Goal: Book appointment/travel/reservation

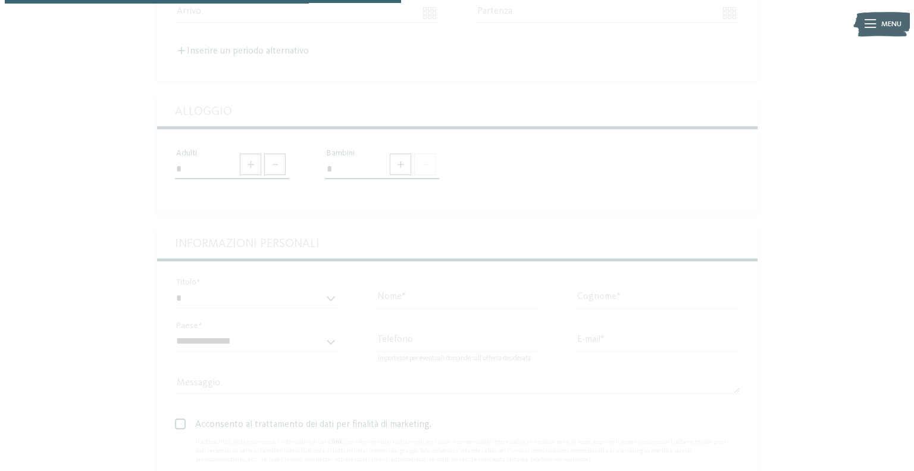
scroll to position [357, 0]
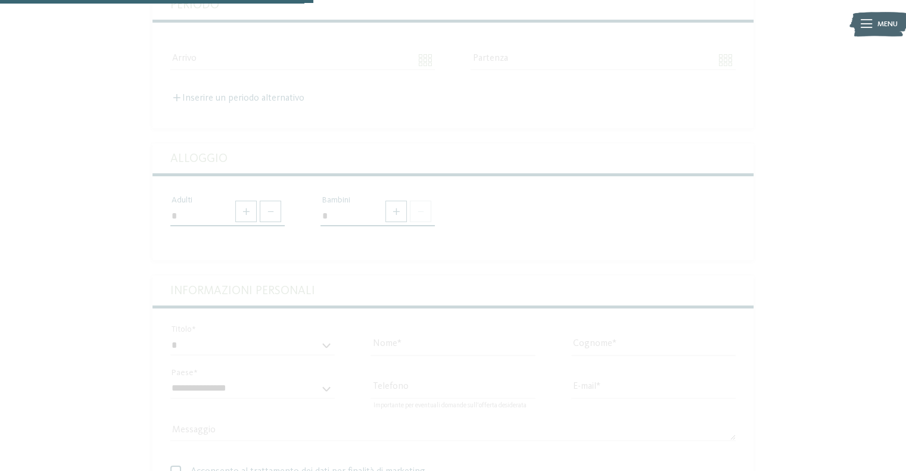
click at [888, 22] on span "Menu" at bounding box center [887, 24] width 20 height 11
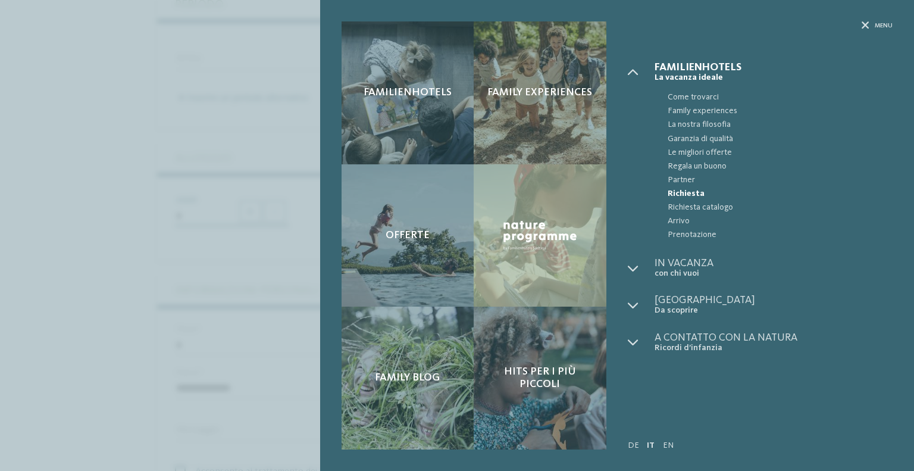
click at [681, 66] on span "Familienhotels" at bounding box center [774, 67] width 238 height 11
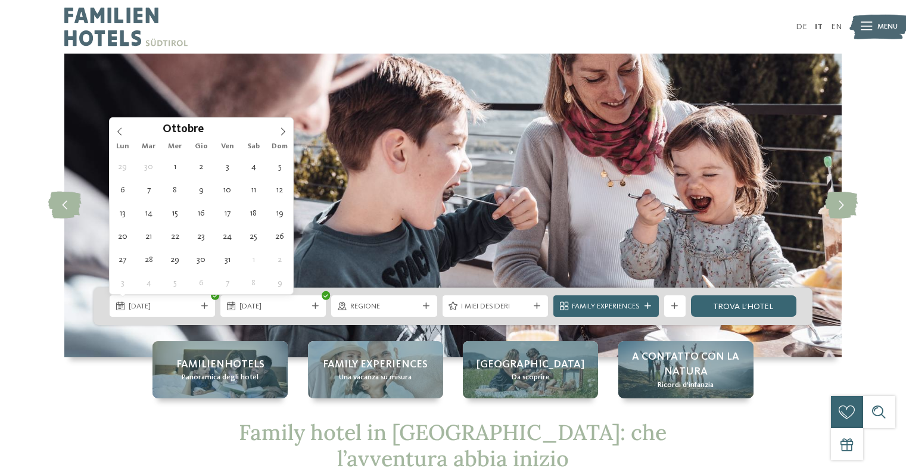
click at [280, 133] on icon at bounding box center [283, 131] width 8 height 8
click at [281, 133] on icon at bounding box center [283, 131] width 8 height 8
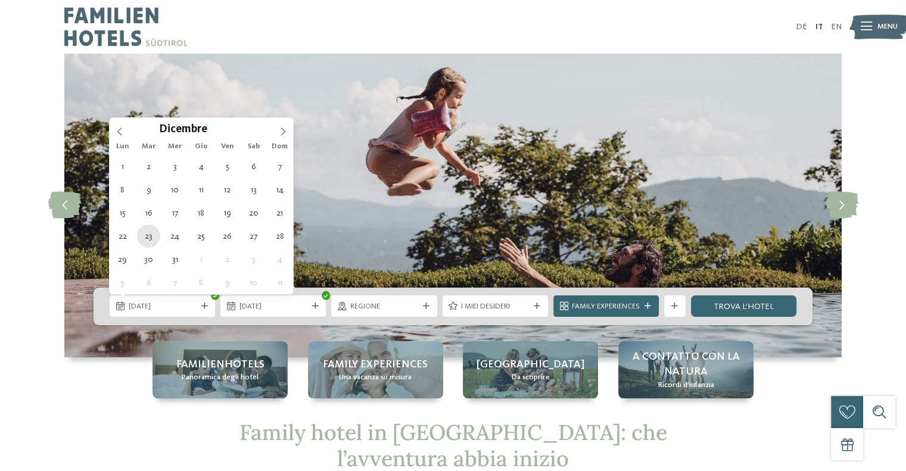
type div "23.12.2025"
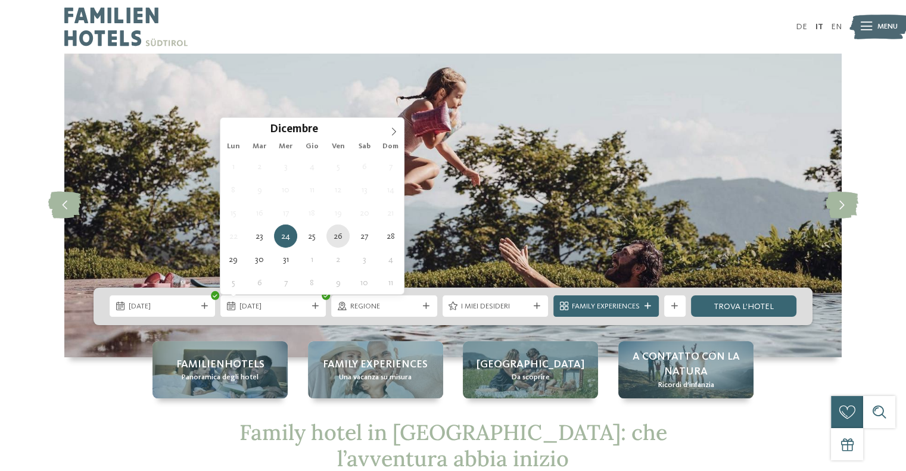
type div "[DATE]"
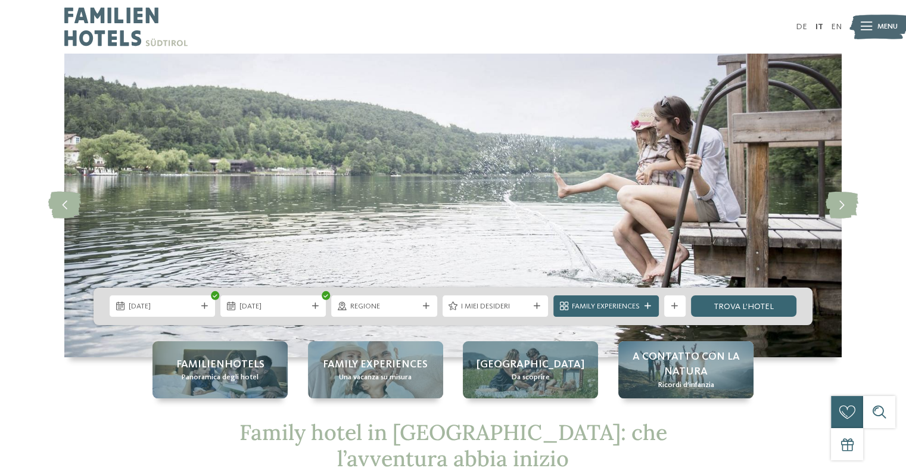
click at [427, 304] on icon at bounding box center [426, 306] width 7 height 7
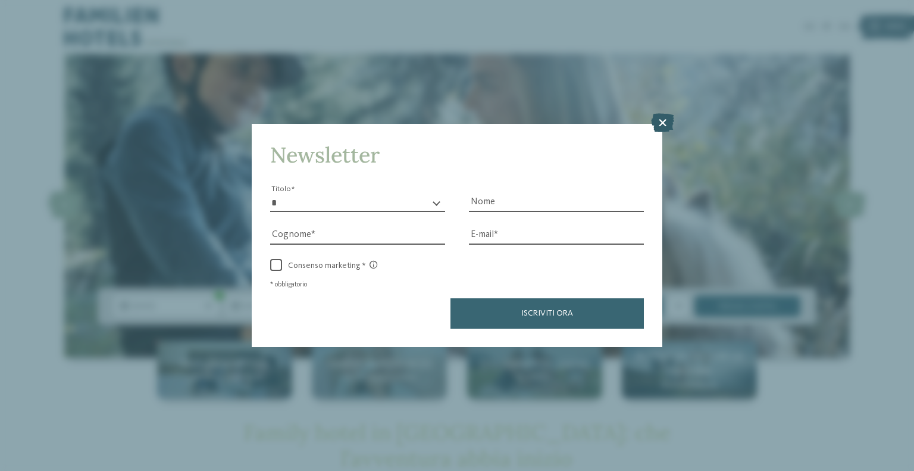
click at [664, 130] on icon at bounding box center [662, 122] width 23 height 19
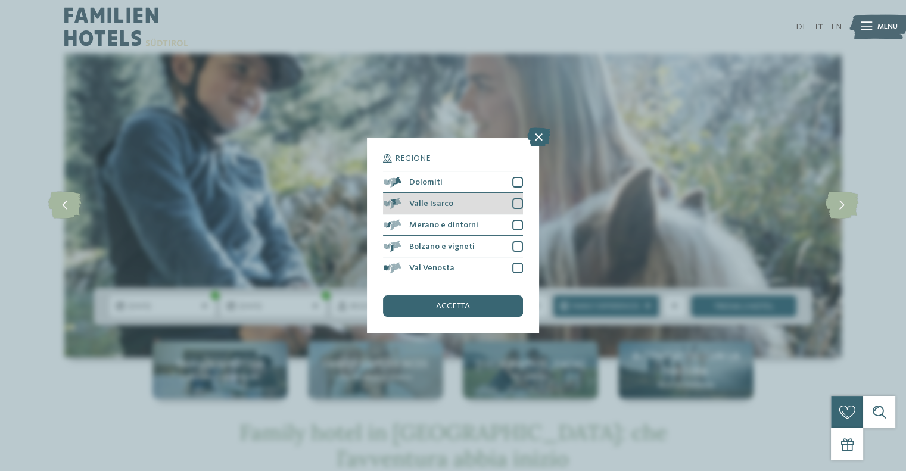
click at [517, 202] on div at bounding box center [517, 203] width 11 height 11
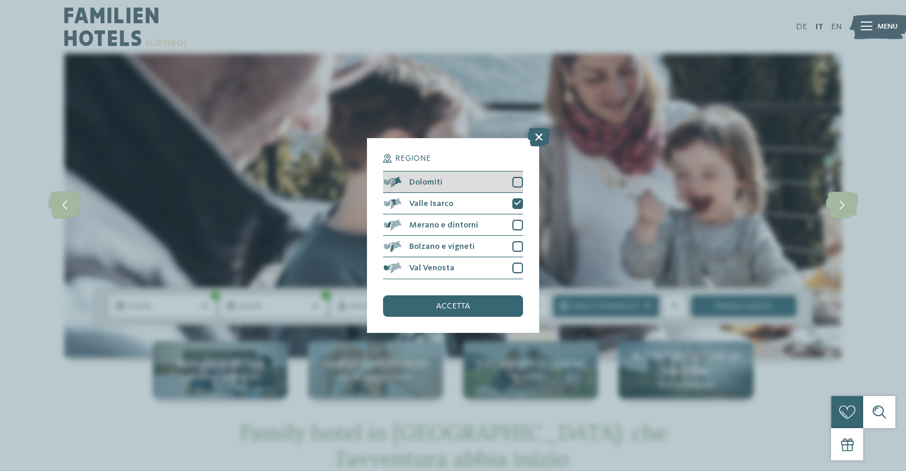
click at [514, 181] on div at bounding box center [517, 182] width 11 height 11
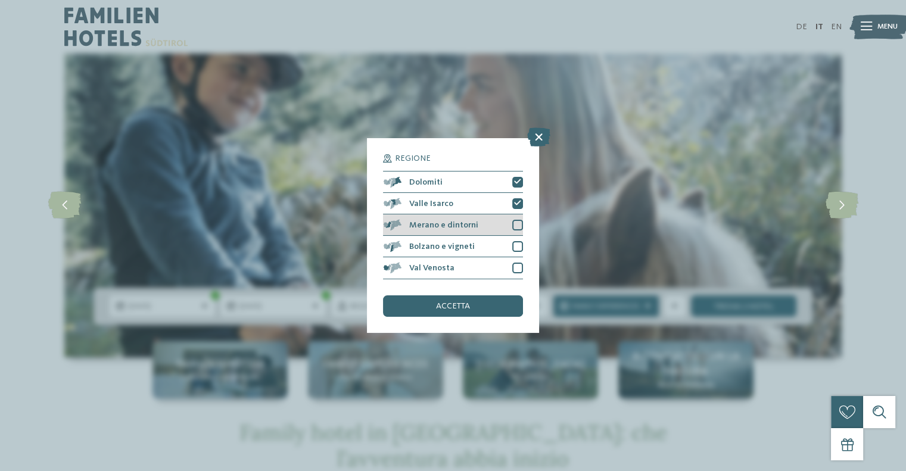
click at [516, 225] on div at bounding box center [517, 225] width 11 height 11
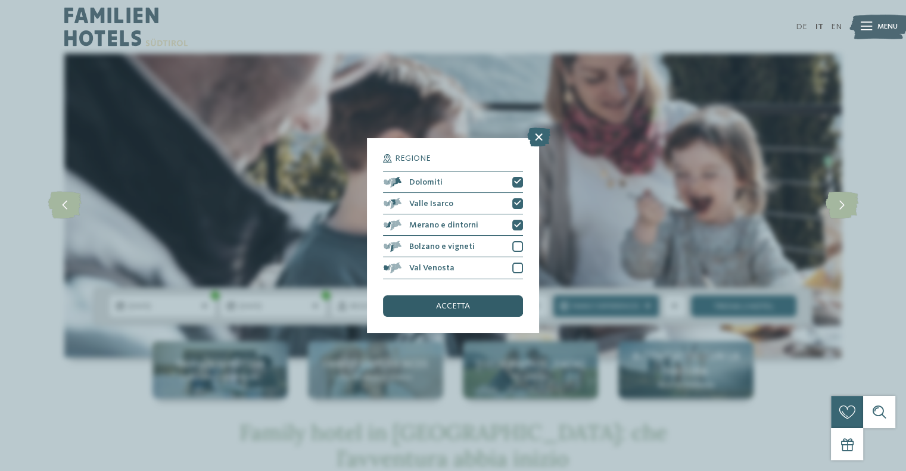
click at [443, 310] on span "accetta" at bounding box center [453, 306] width 34 height 8
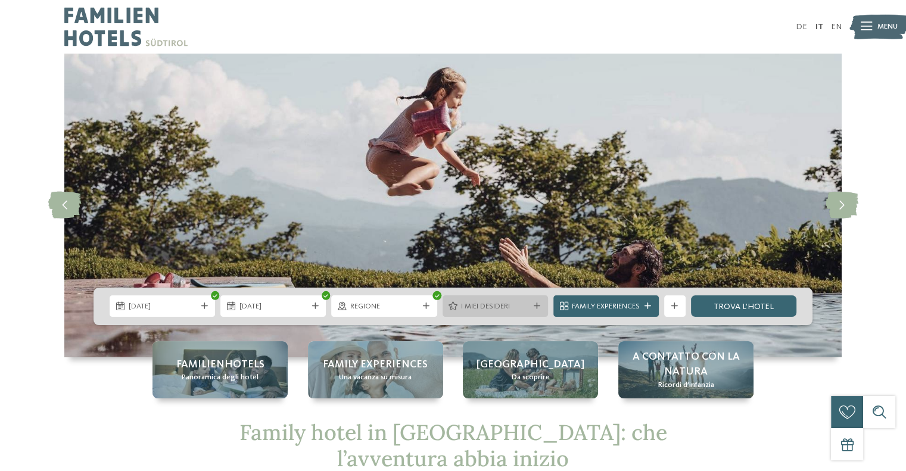
click at [535, 304] on icon at bounding box center [536, 306] width 7 height 7
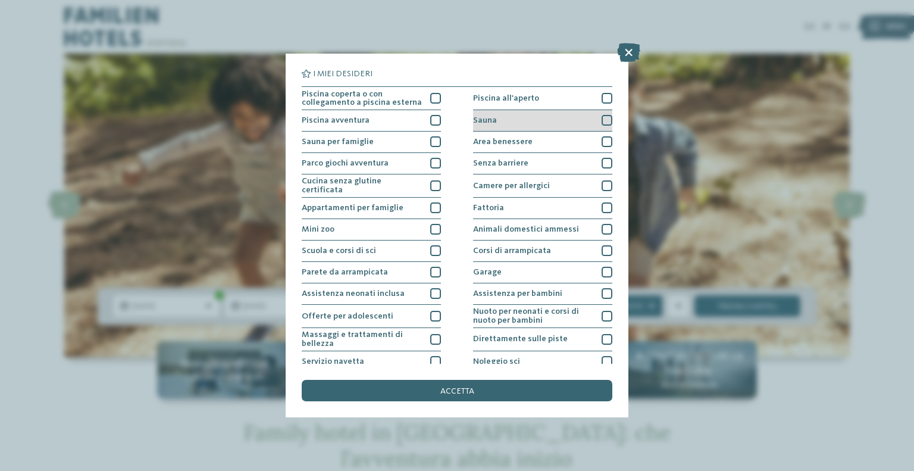
click at [603, 120] on div at bounding box center [607, 120] width 11 height 11
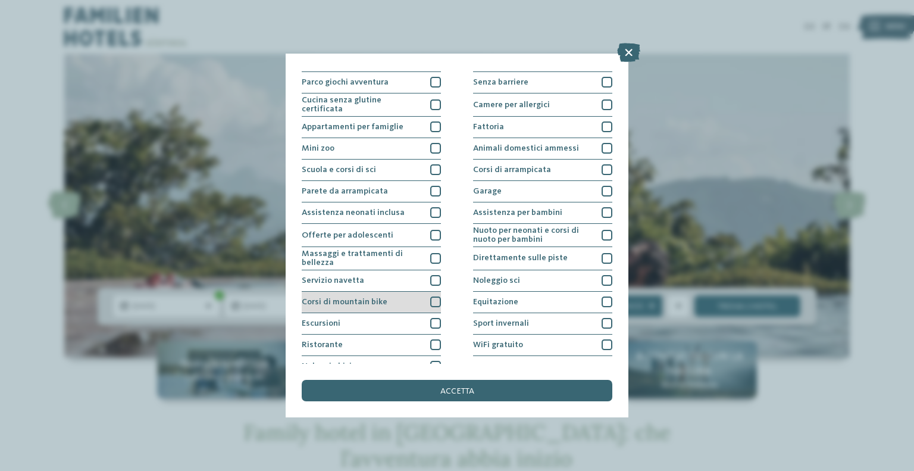
scroll to position [92, 0]
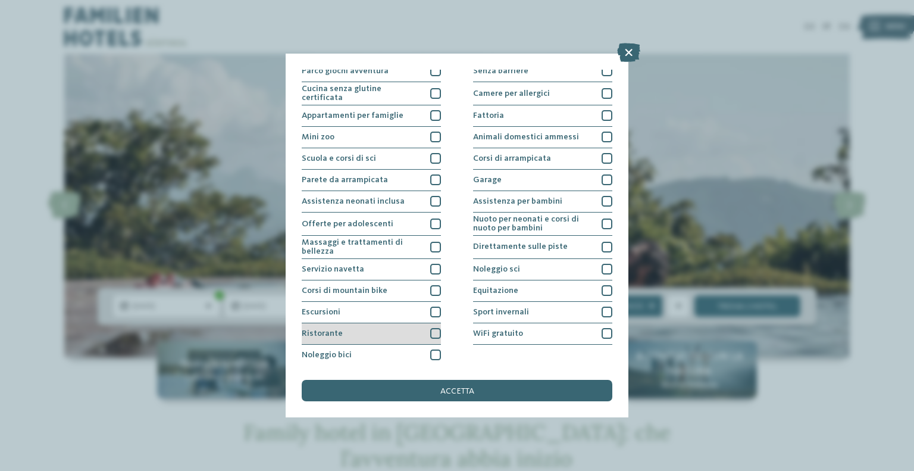
click at [431, 330] on div at bounding box center [435, 333] width 11 height 11
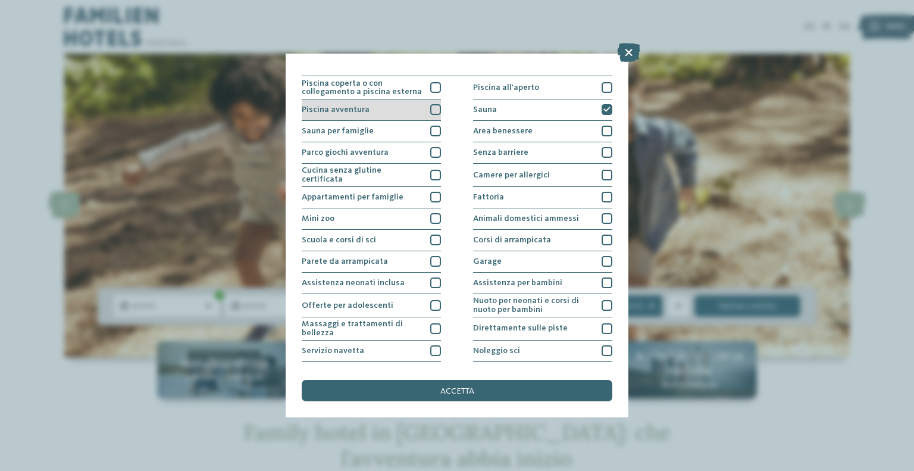
scroll to position [0, 0]
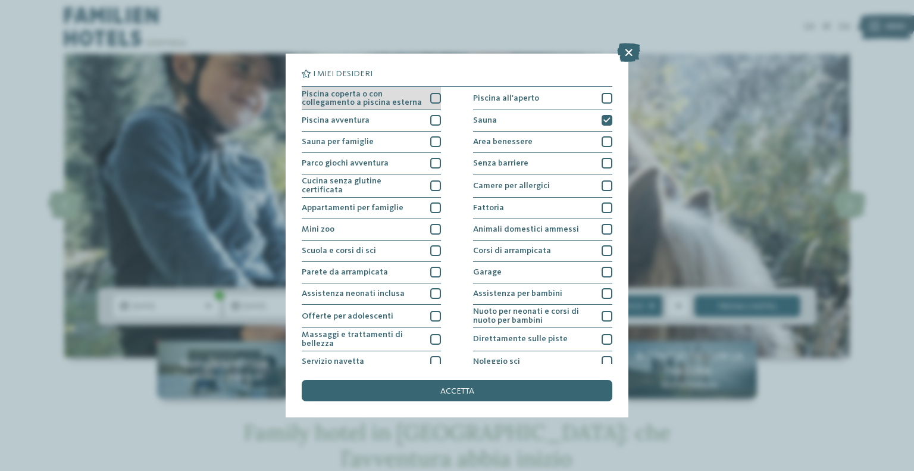
click at [431, 98] on div at bounding box center [435, 98] width 11 height 11
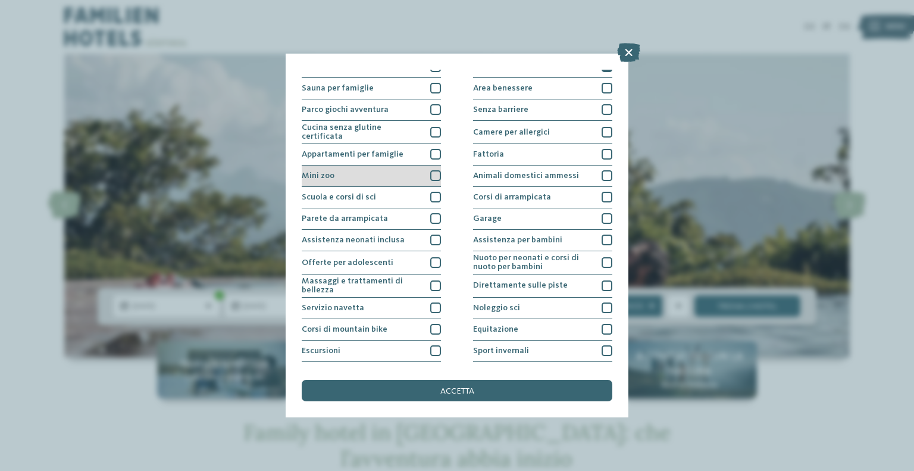
scroll to position [33, 0]
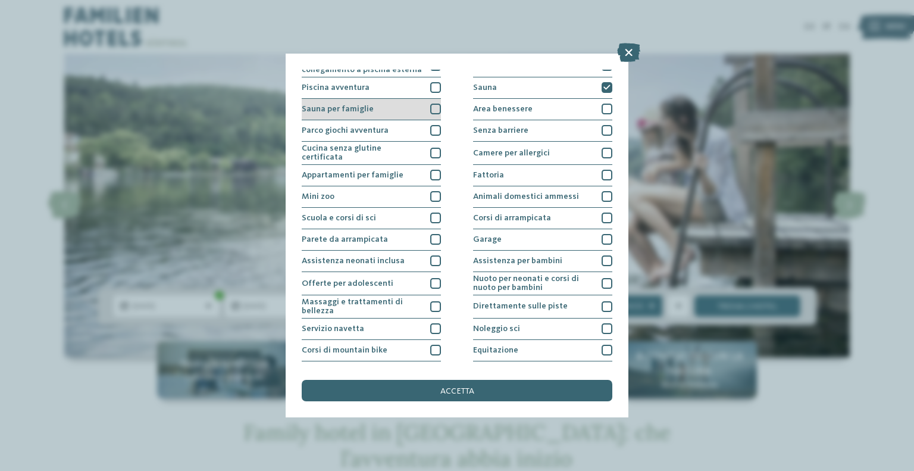
click at [434, 106] on div at bounding box center [435, 109] width 11 height 11
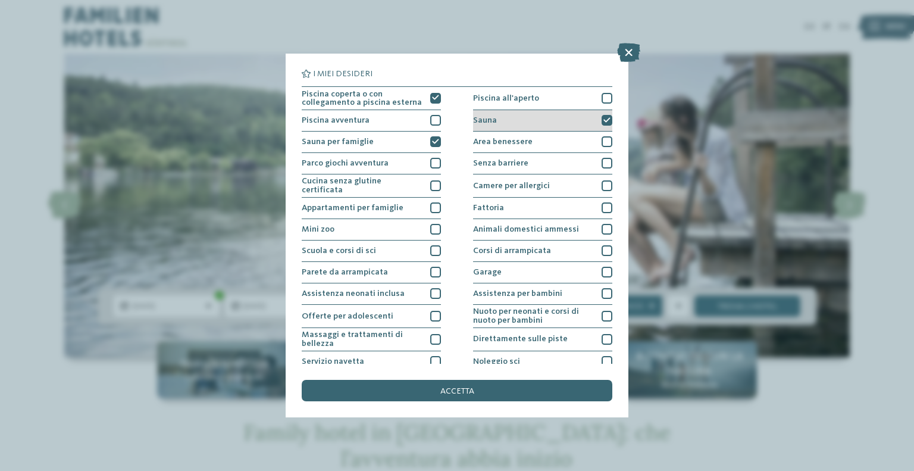
click at [604, 121] on icon at bounding box center [607, 120] width 7 height 7
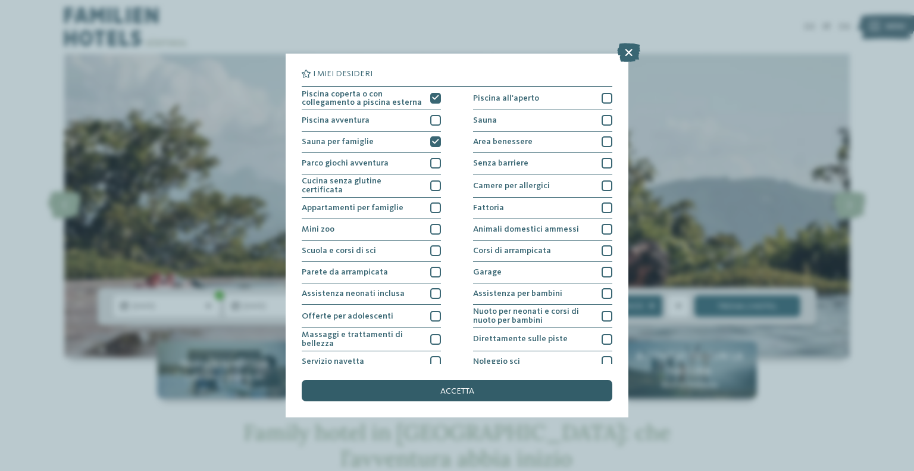
click at [489, 390] on div "accetta" at bounding box center [457, 390] width 311 height 21
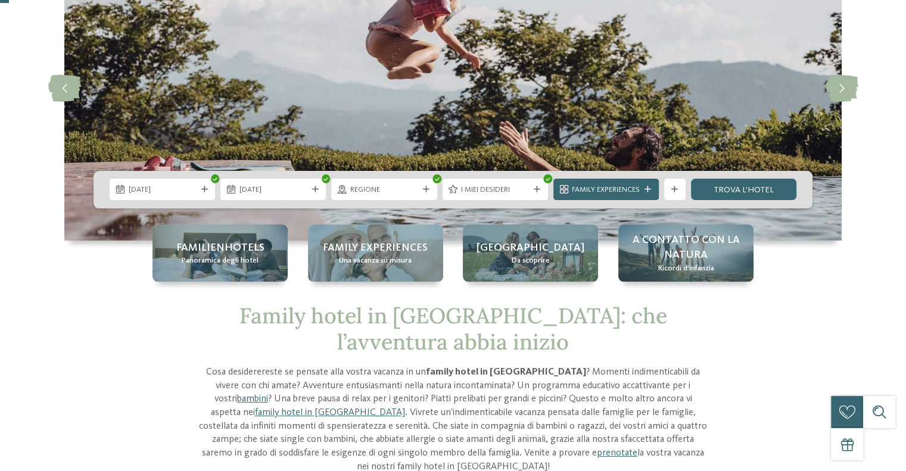
scroll to position [119, 0]
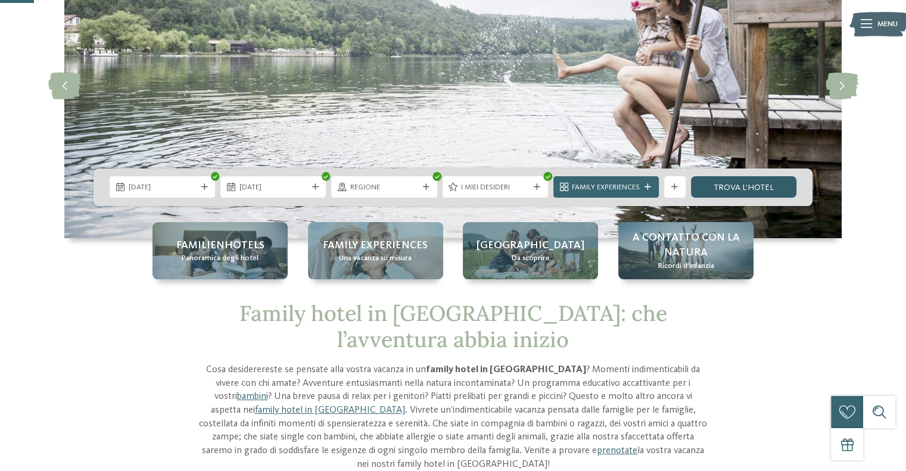
click at [750, 183] on link "trova l’hotel" at bounding box center [743, 186] width 105 height 21
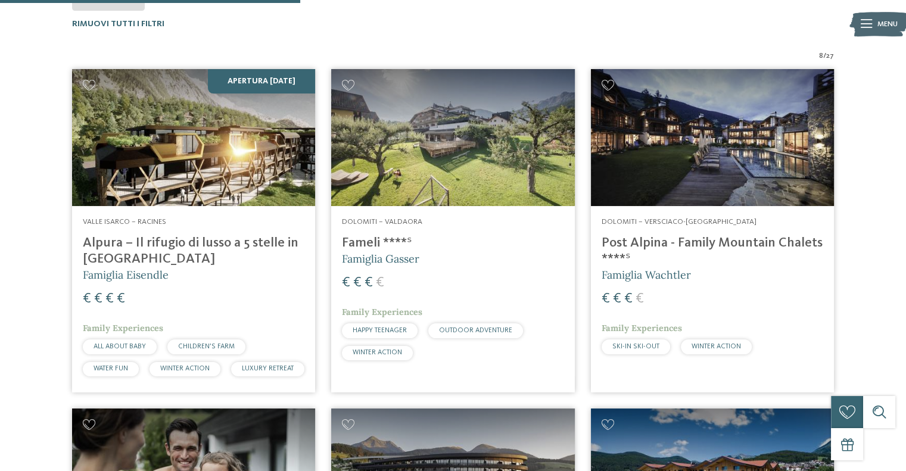
scroll to position [372, 0]
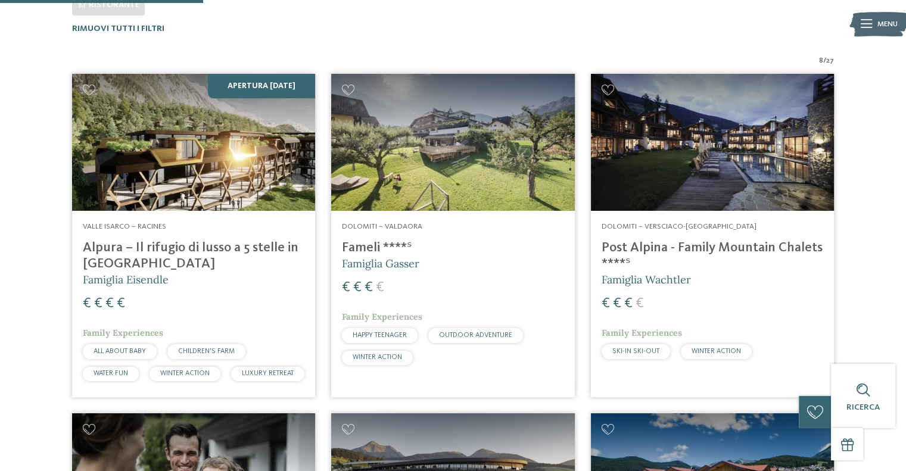
click at [433, 166] on img at bounding box center [452, 142] width 243 height 137
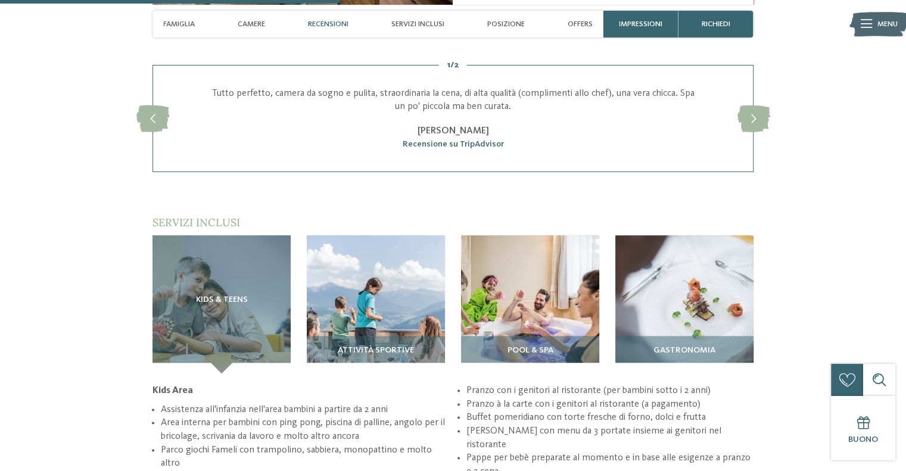
scroll to position [1369, 0]
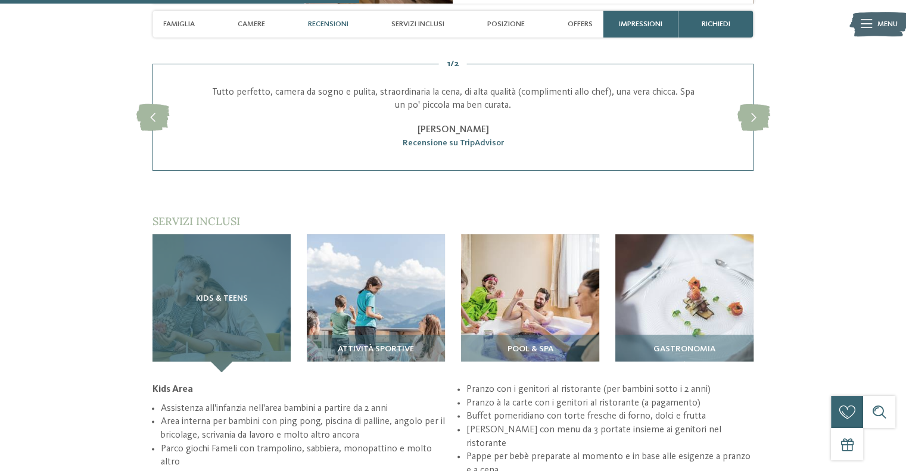
click at [227, 302] on div "Kids & Teens" at bounding box center [221, 303] width 138 height 138
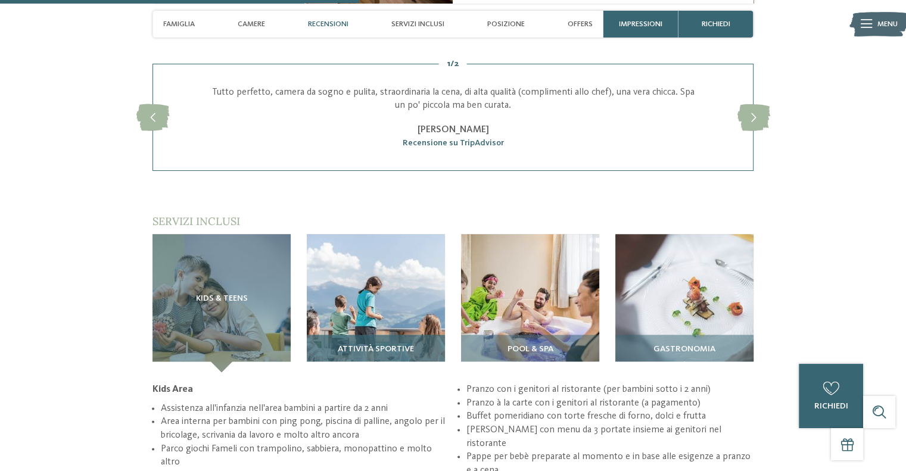
click at [375, 307] on img at bounding box center [376, 303] width 138 height 138
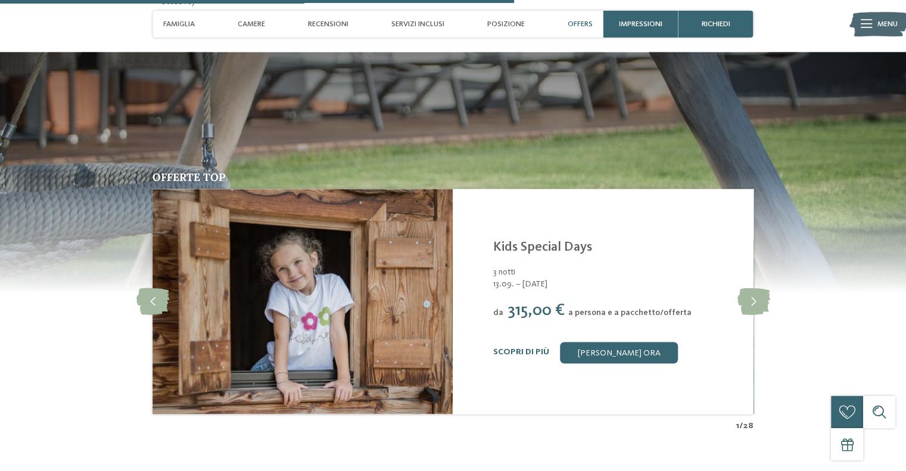
scroll to position [1905, 0]
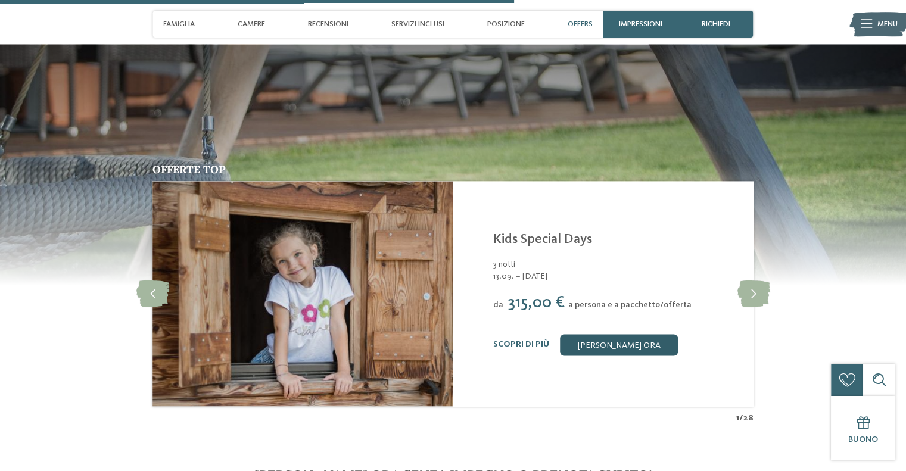
click at [606, 334] on link "[PERSON_NAME] ora" at bounding box center [619, 344] width 118 height 21
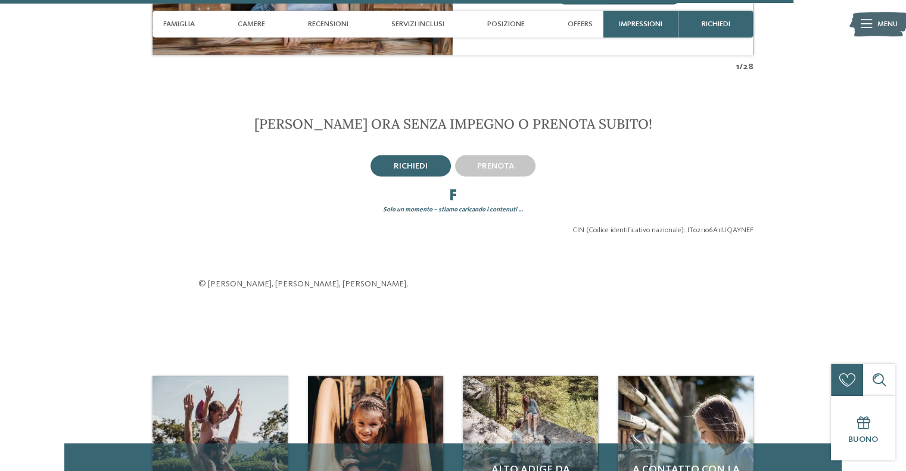
scroll to position [2309, 0]
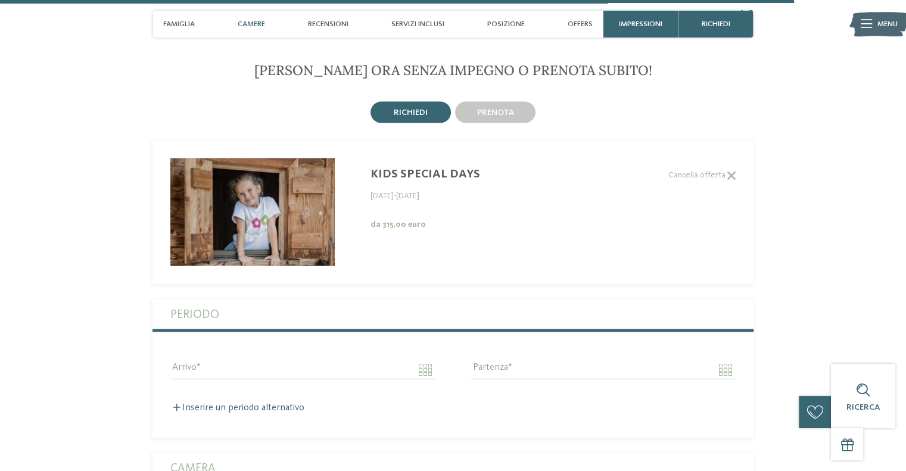
click at [242, 20] on span "Camere" at bounding box center [251, 24] width 27 height 9
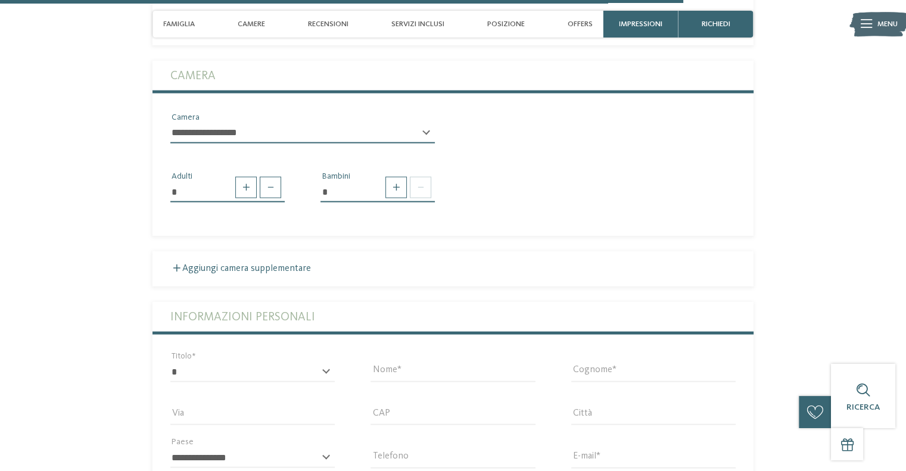
scroll to position [2651, 0]
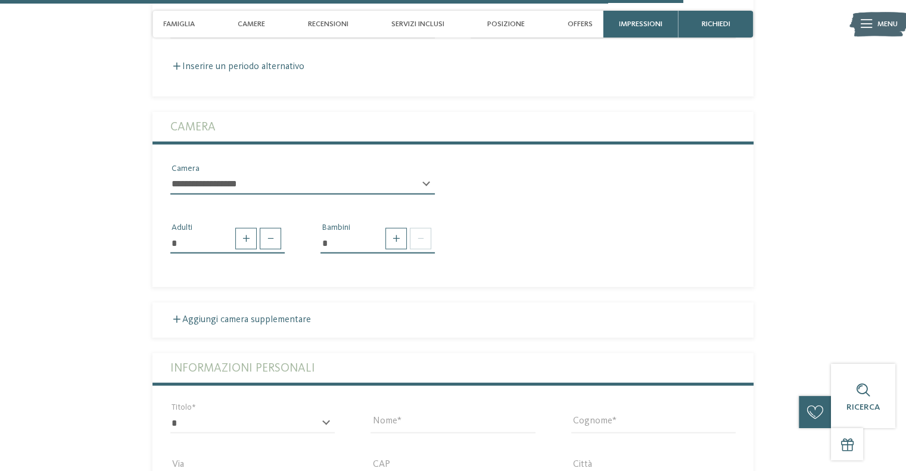
click at [428, 174] on select "**********" at bounding box center [302, 184] width 264 height 20
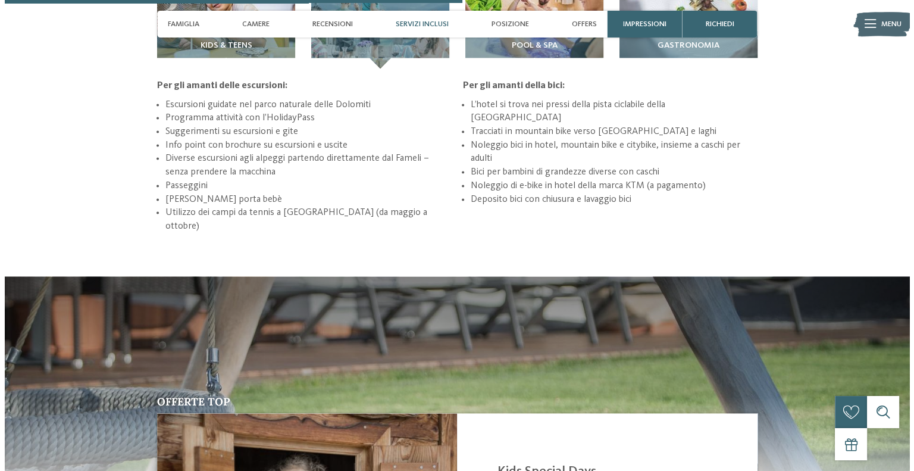
scroll to position [1638, 0]
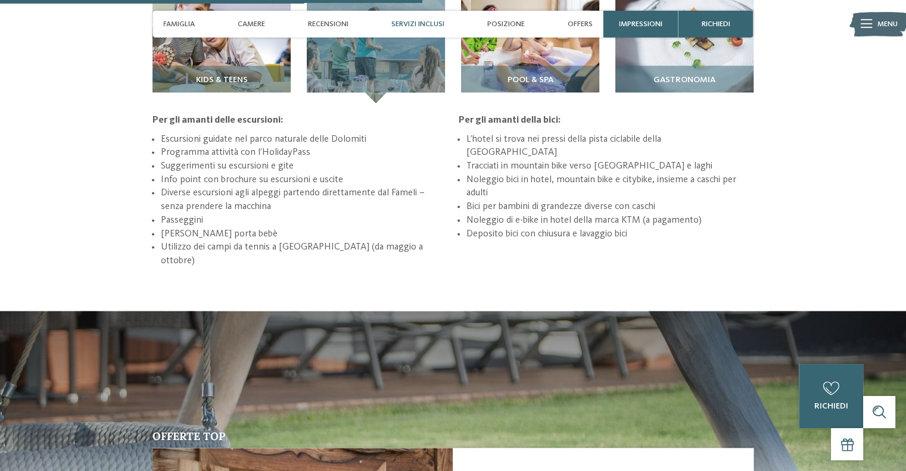
click at [859, 18] on img at bounding box center [878, 25] width 59 height 30
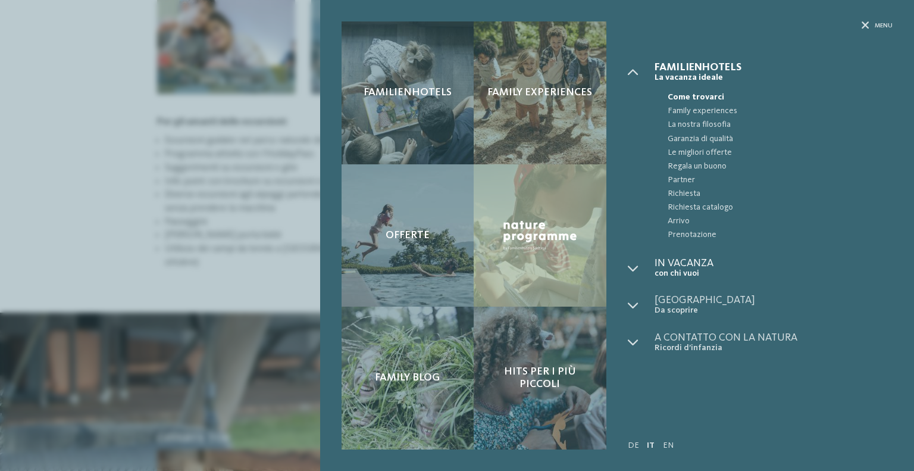
click at [676, 264] on span "In vacanza" at bounding box center [774, 263] width 238 height 11
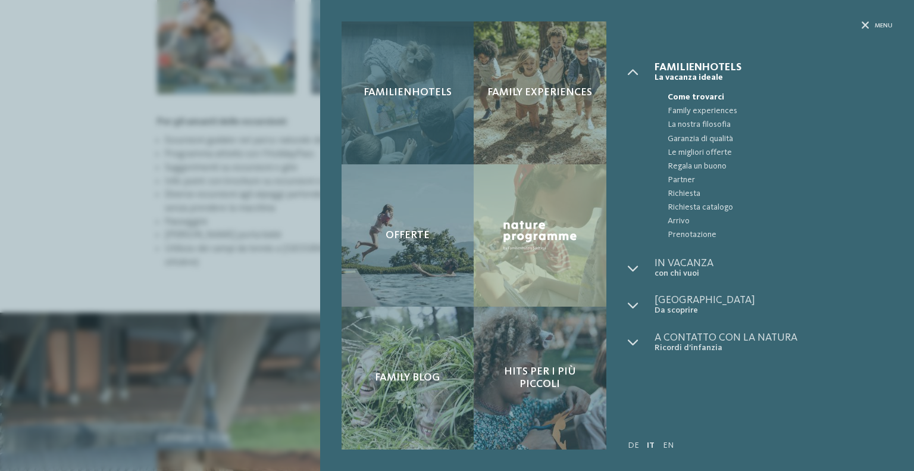
click at [402, 101] on div "Familienhotels" at bounding box center [408, 92] width 133 height 143
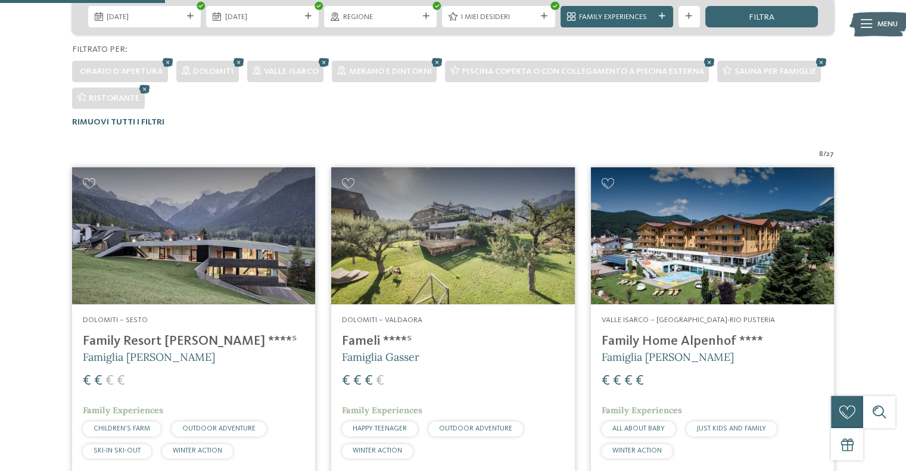
scroll to position [372, 0]
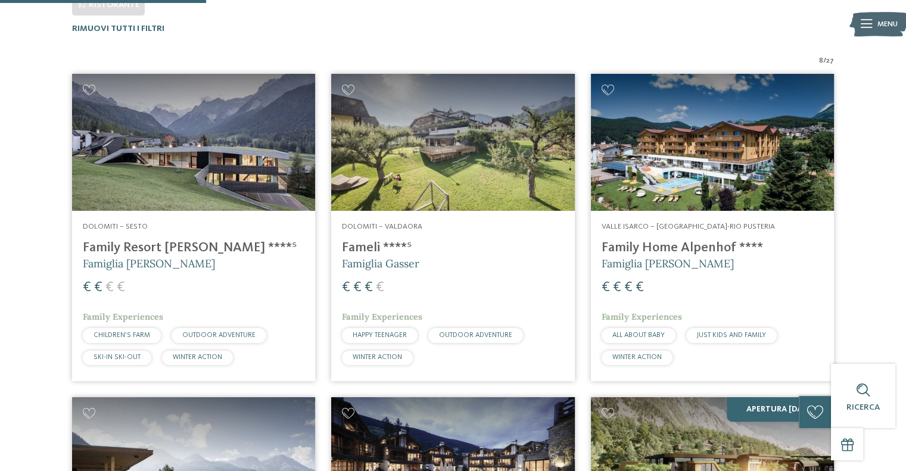
click at [461, 154] on img at bounding box center [452, 142] width 243 height 137
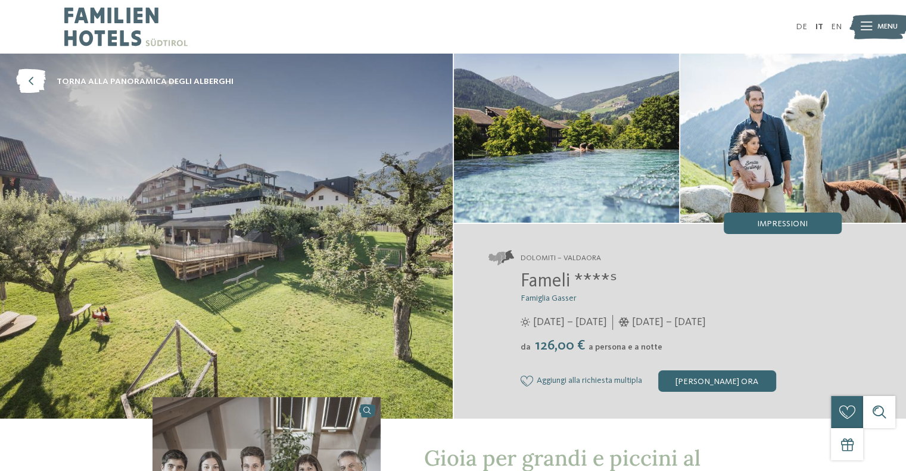
click at [299, 245] on img at bounding box center [226, 236] width 452 height 365
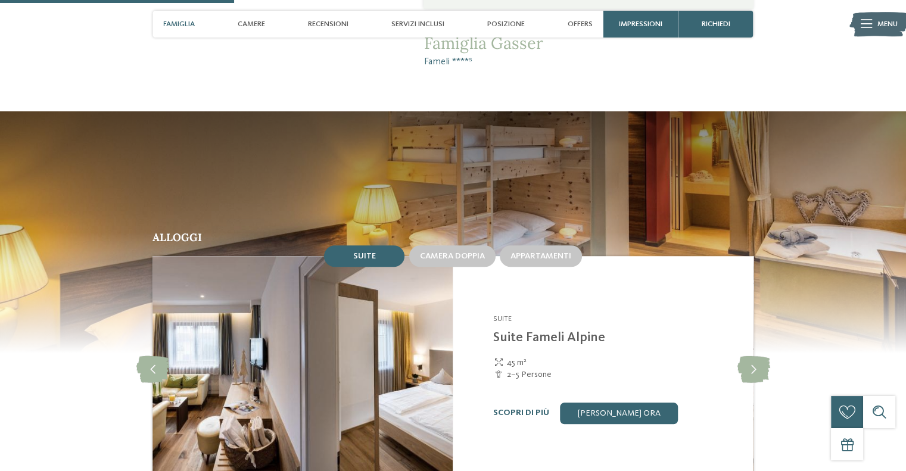
scroll to position [893, 0]
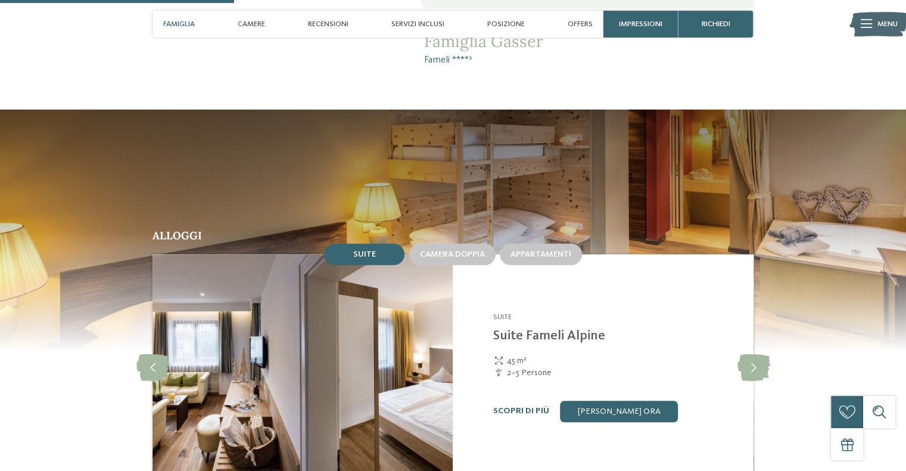
click at [408, 360] on img at bounding box center [302, 366] width 300 height 225
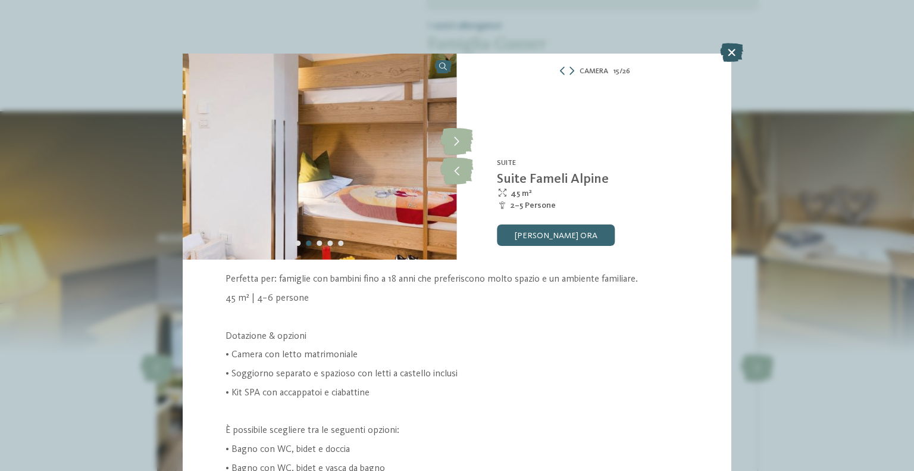
click at [729, 51] on icon at bounding box center [731, 52] width 23 height 19
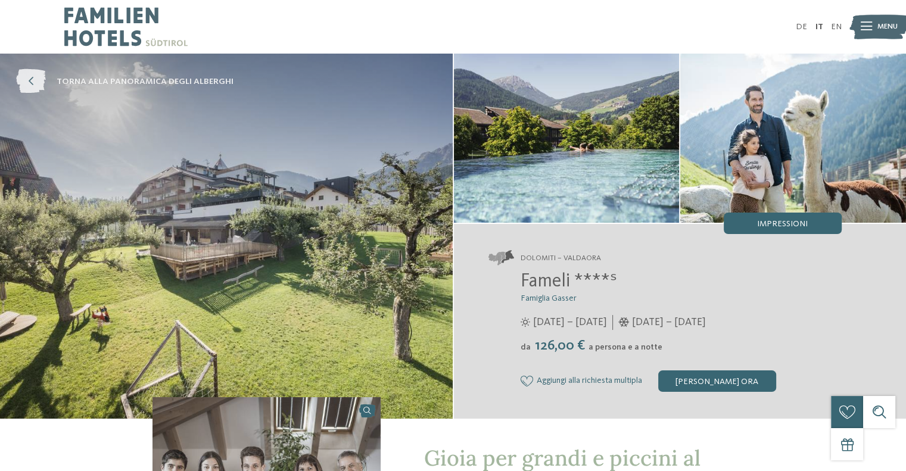
click at [93, 80] on span "torna alla panoramica degli alberghi" at bounding box center [145, 82] width 177 height 12
